Goal: Task Accomplishment & Management: Manage account settings

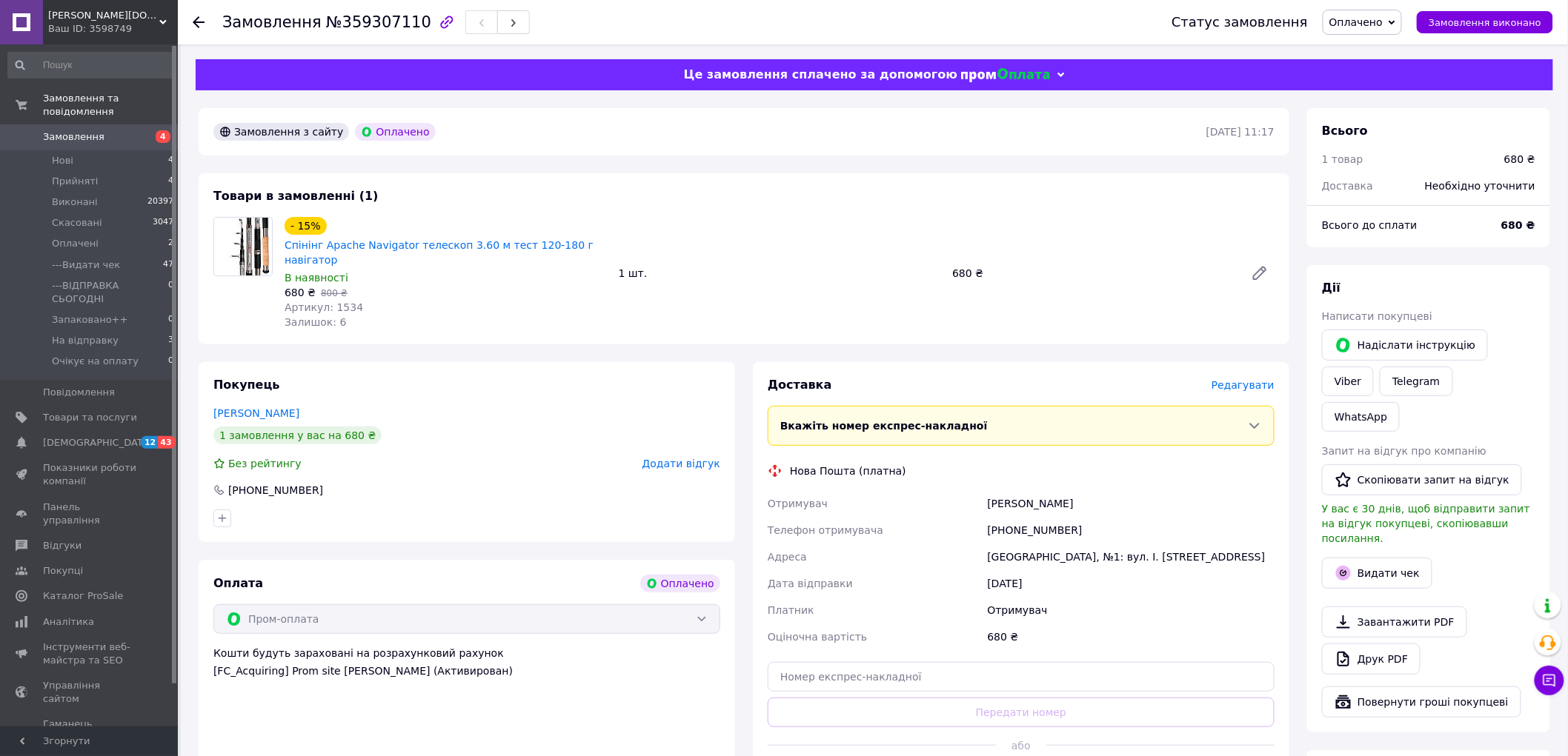
click at [1376, 18] on span "Оплачено" at bounding box center [1356, 23] width 54 height 12
click at [1384, 115] on li "---Видати чек" at bounding box center [1392, 118] width 137 height 22
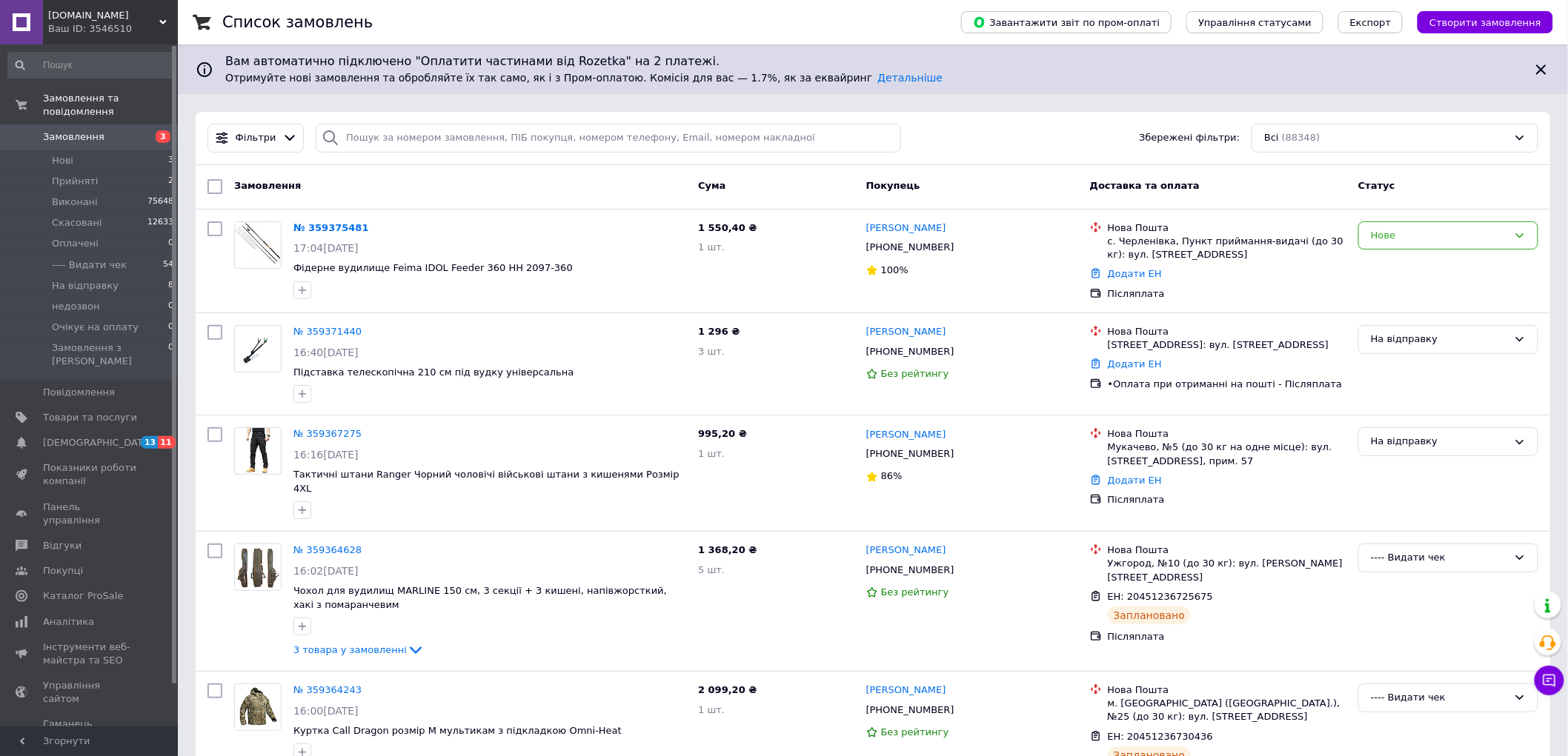
click at [72, 279] on span "На відправку" at bounding box center [85, 286] width 66 height 14
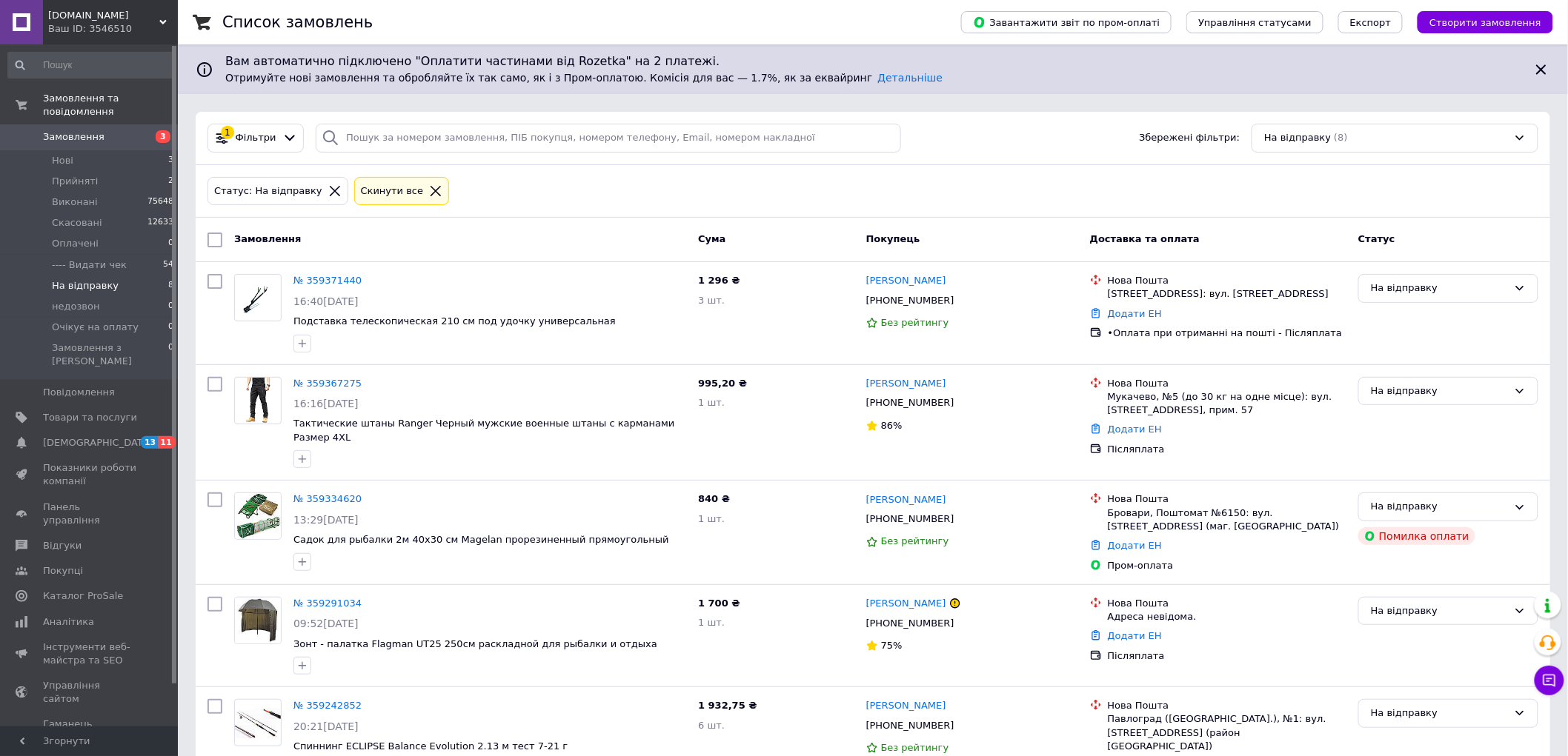
click at [78, 17] on span "[DOMAIN_NAME]" at bounding box center [104, 16] width 111 height 14
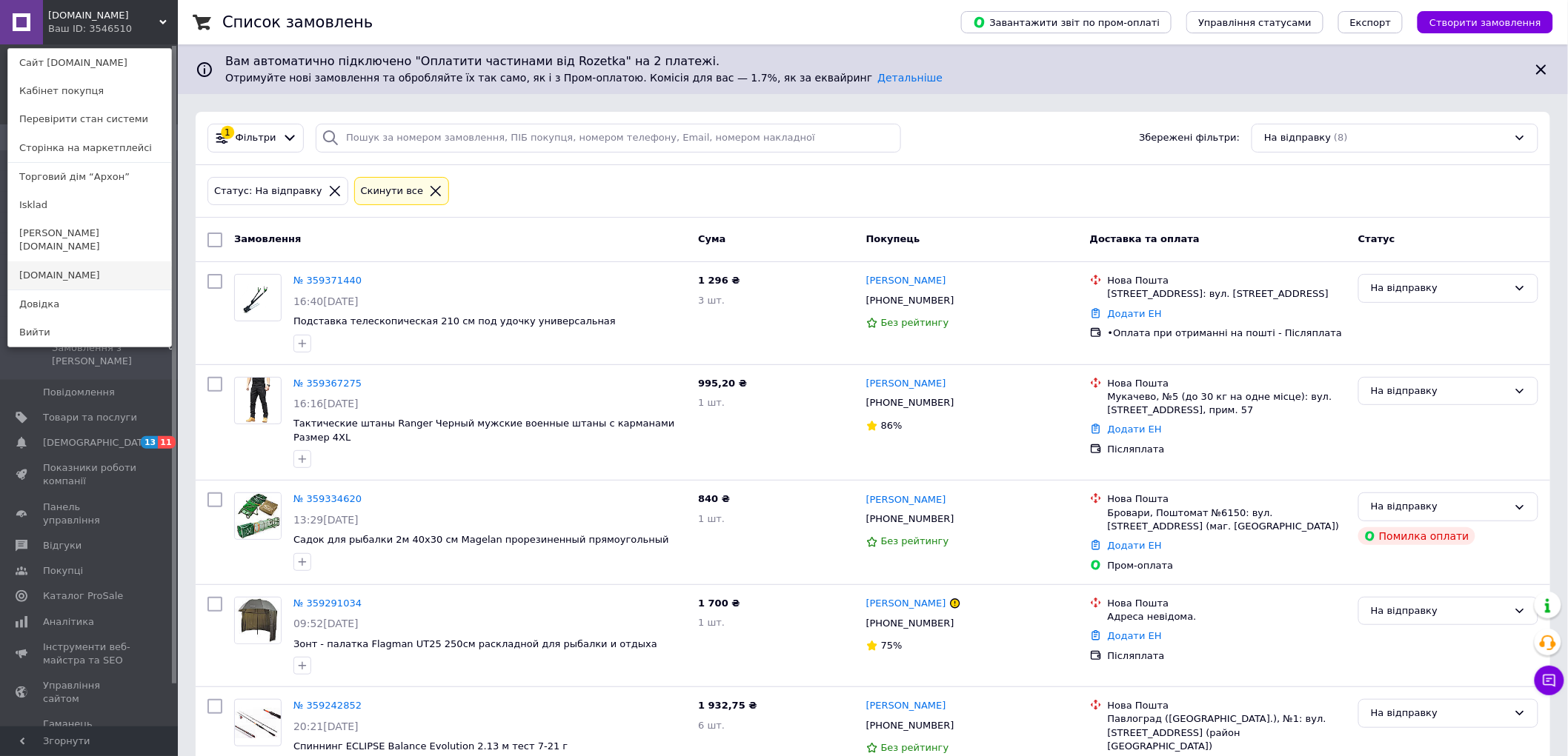
click at [27, 263] on link "[DOMAIN_NAME]" at bounding box center [90, 275] width 163 height 28
